Goal: Use online tool/utility: Utilize a website feature to perform a specific function

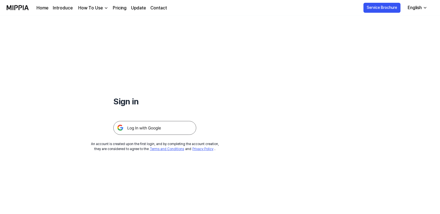
click at [138, 126] on img at bounding box center [154, 128] width 83 height 14
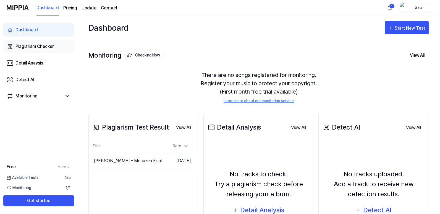
click at [62, 50] on link "Plagiarism Checker" at bounding box center [38, 46] width 71 height 13
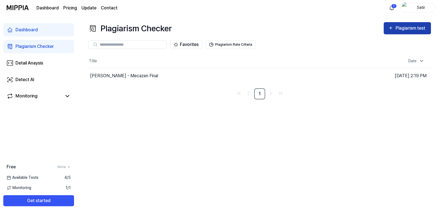
click at [404, 27] on div "Plagiarism test" at bounding box center [411, 28] width 31 height 7
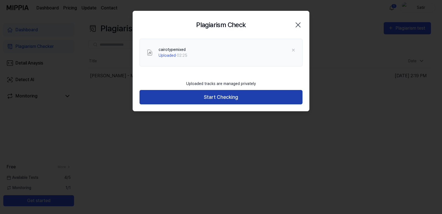
click at [208, 101] on button "Start Checking" at bounding box center [221, 97] width 163 height 15
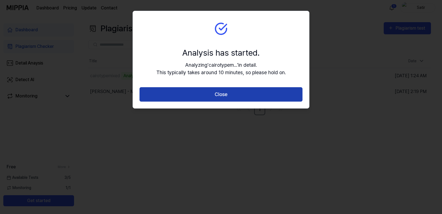
click at [232, 97] on button "Close" at bounding box center [221, 94] width 163 height 15
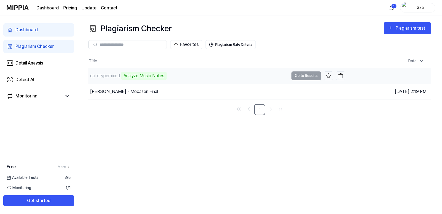
click at [138, 76] on div "Analyze Music Notes" at bounding box center [143, 76] width 45 height 8
